Goal: Information Seeking & Learning: Learn about a topic

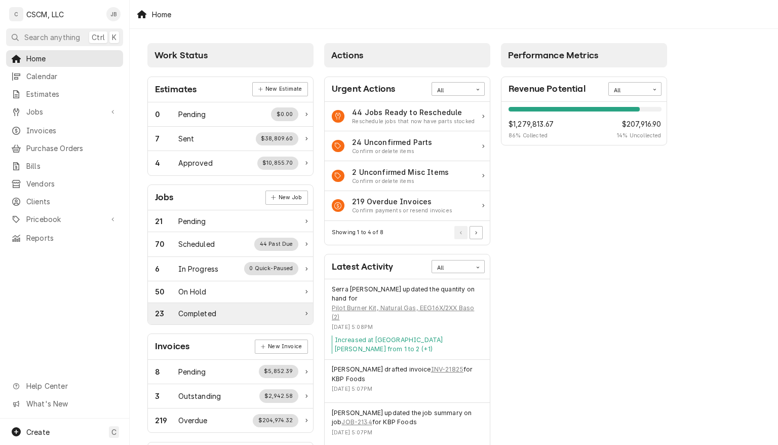
click at [229, 311] on div "23 Completed" at bounding box center [226, 313] width 143 height 11
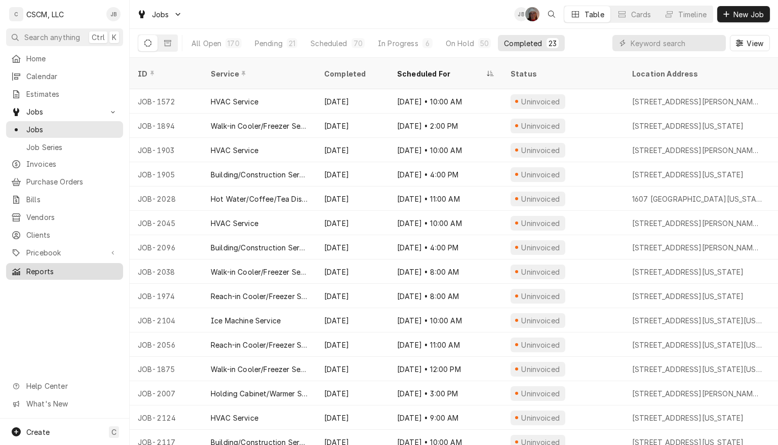
click at [43, 266] on span "Reports" at bounding box center [72, 271] width 92 height 11
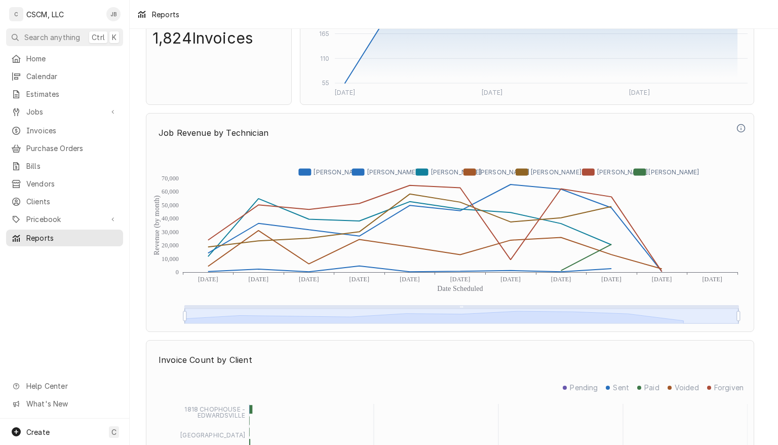
scroll to position [2252, 0]
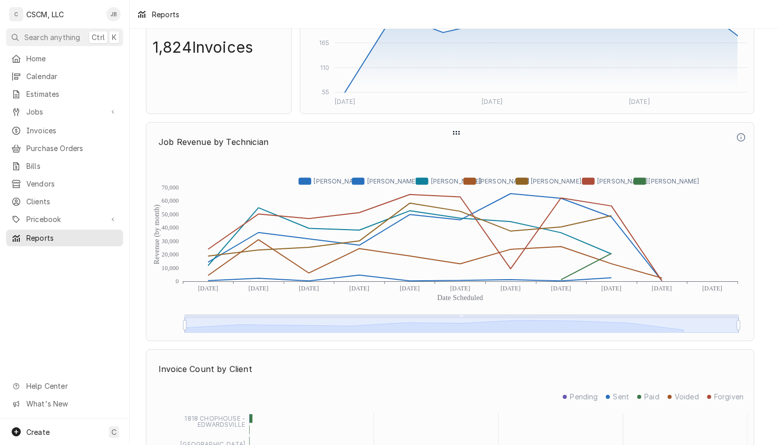
click at [728, 309] on icon "Revenue (by month) Date Scheduled 0 10,000 20,000 30,000 40,000 50,000 60,000 7…" at bounding box center [449, 245] width 595 height 177
click at [664, 270] on icon "Revenue (by month) Date Scheduled 0 10,000 20,000 30,000 40,000 50,000 60,000 7…" at bounding box center [449, 245] width 595 height 177
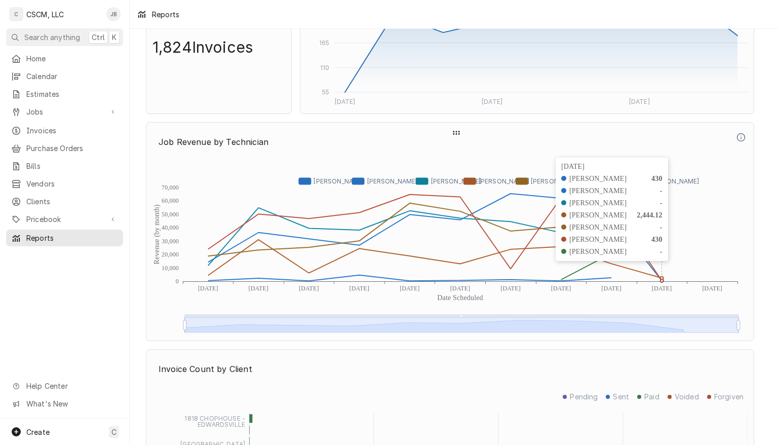
click at [610, 280] on icon "Revenue (by month) Date Scheduled 0 10,000 20,000 30,000 40,000 50,000 60,000 7…" at bounding box center [449, 245] width 595 height 177
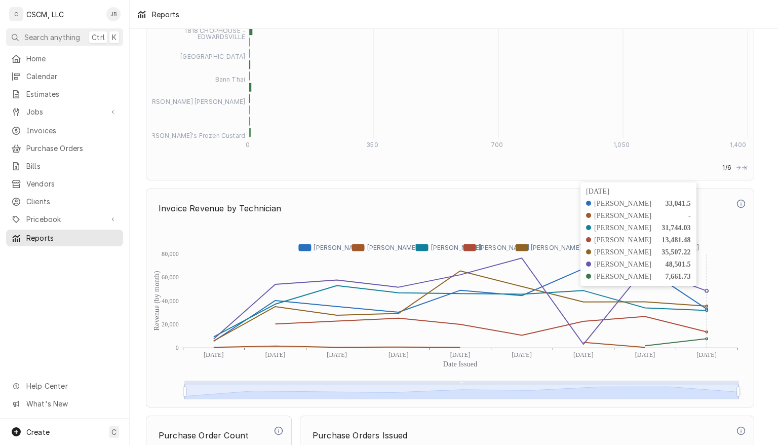
scroll to position [2640, 0]
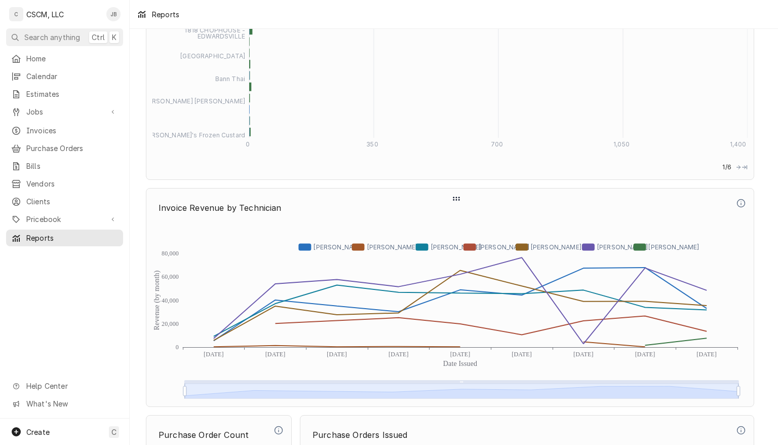
click at [547, 189] on div "Dynamic Content Wrapper" at bounding box center [455, 196] width 607 height 16
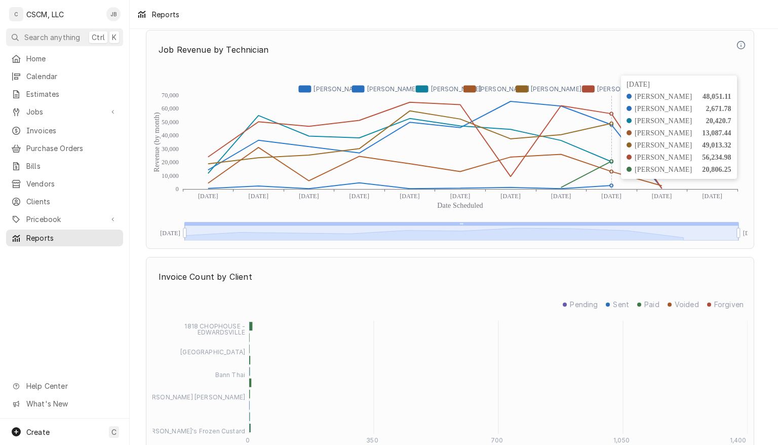
scroll to position [2344, 0]
click at [560, 179] on icon "Dynamic Content Wrapper" at bounding box center [435, 146] width 454 height 86
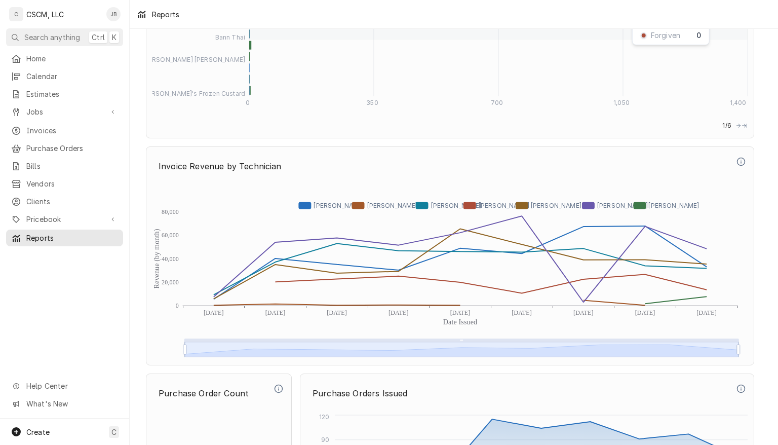
scroll to position [2721, 0]
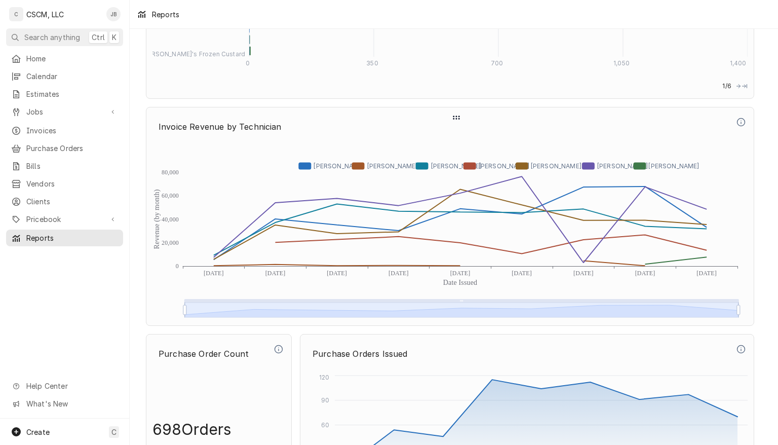
click at [643, 263] on icon "Revenue (by month) Date Issued 0 20,000 40,000 60,000 80,000 Dec 2024 Jan 2025 …" at bounding box center [449, 230] width 595 height 177
